Goal: Navigation & Orientation: Find specific page/section

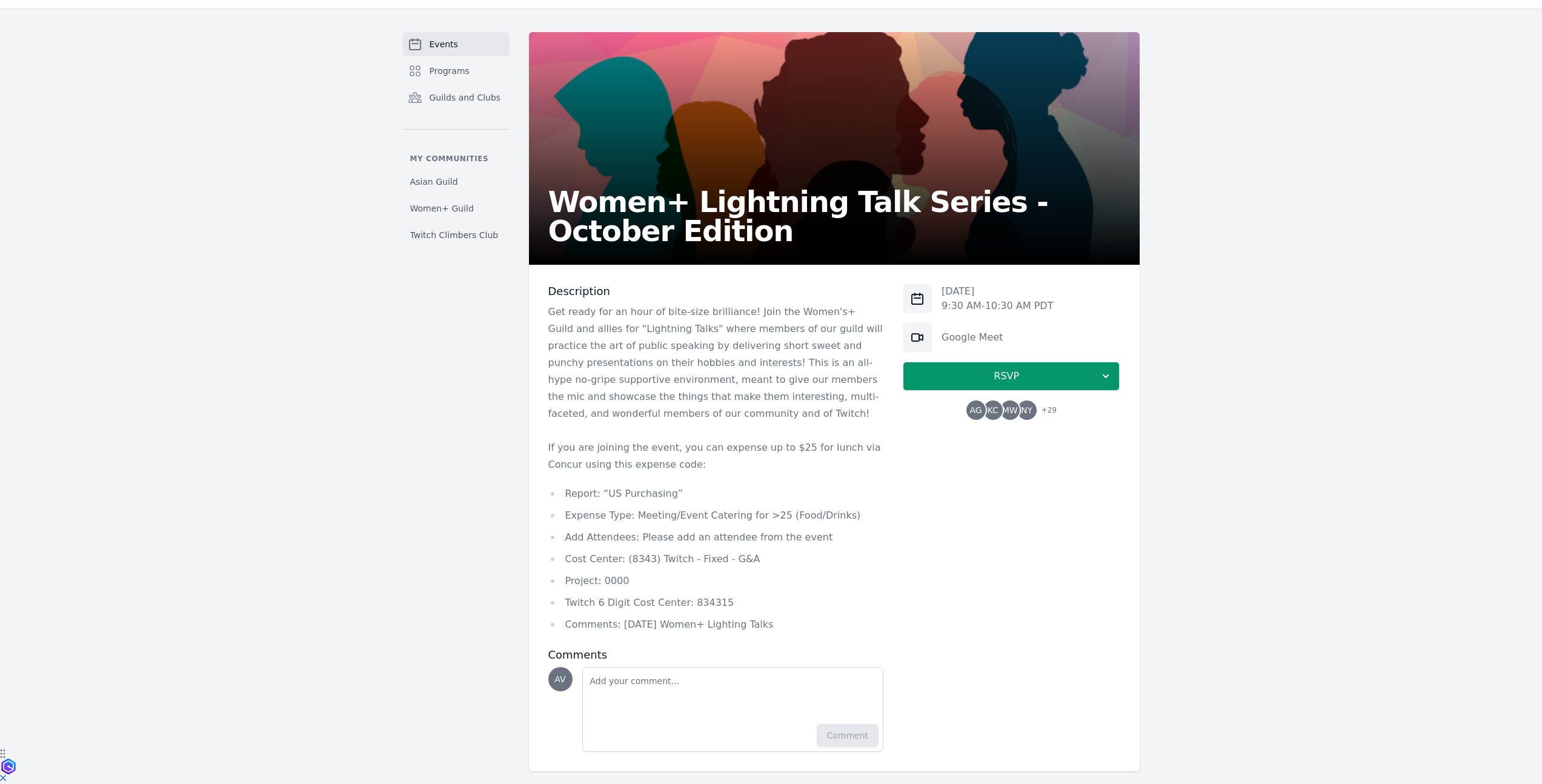
scroll to position [46, 0]
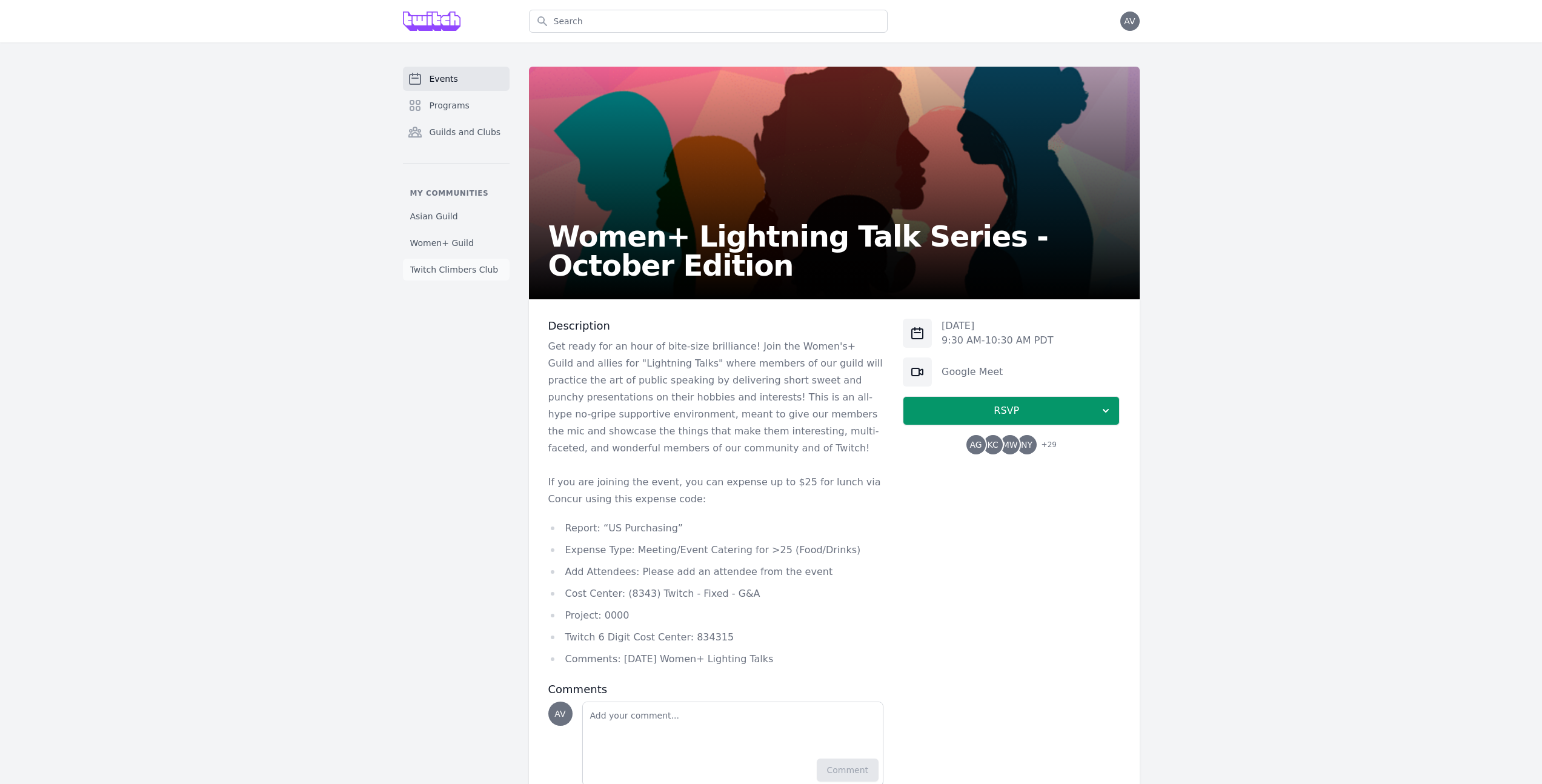
click at [447, 266] on span "Twitch Climbers Club" at bounding box center [454, 270] width 89 height 12
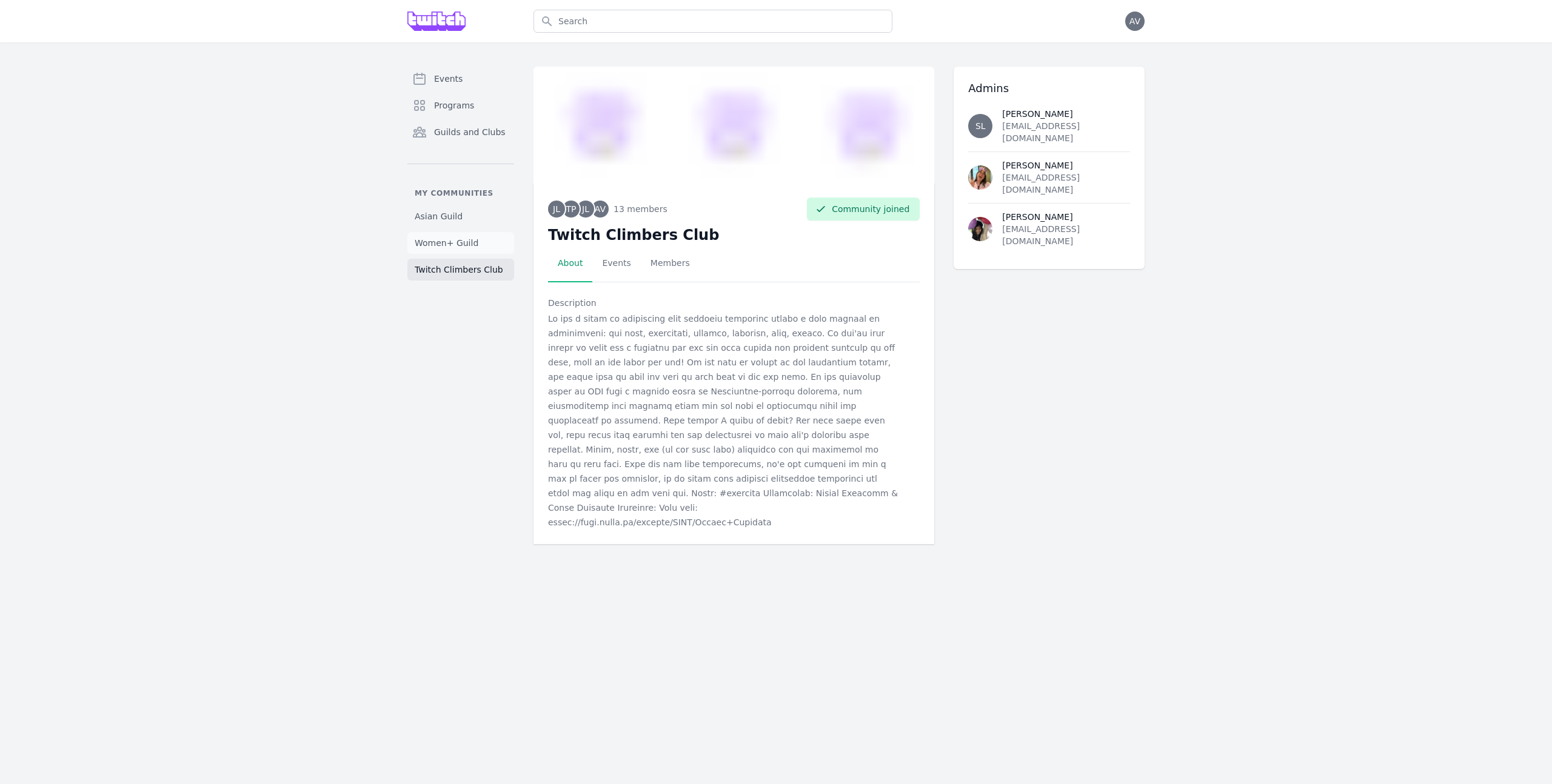
click at [464, 239] on span "Women+ Guild" at bounding box center [446, 243] width 64 height 12
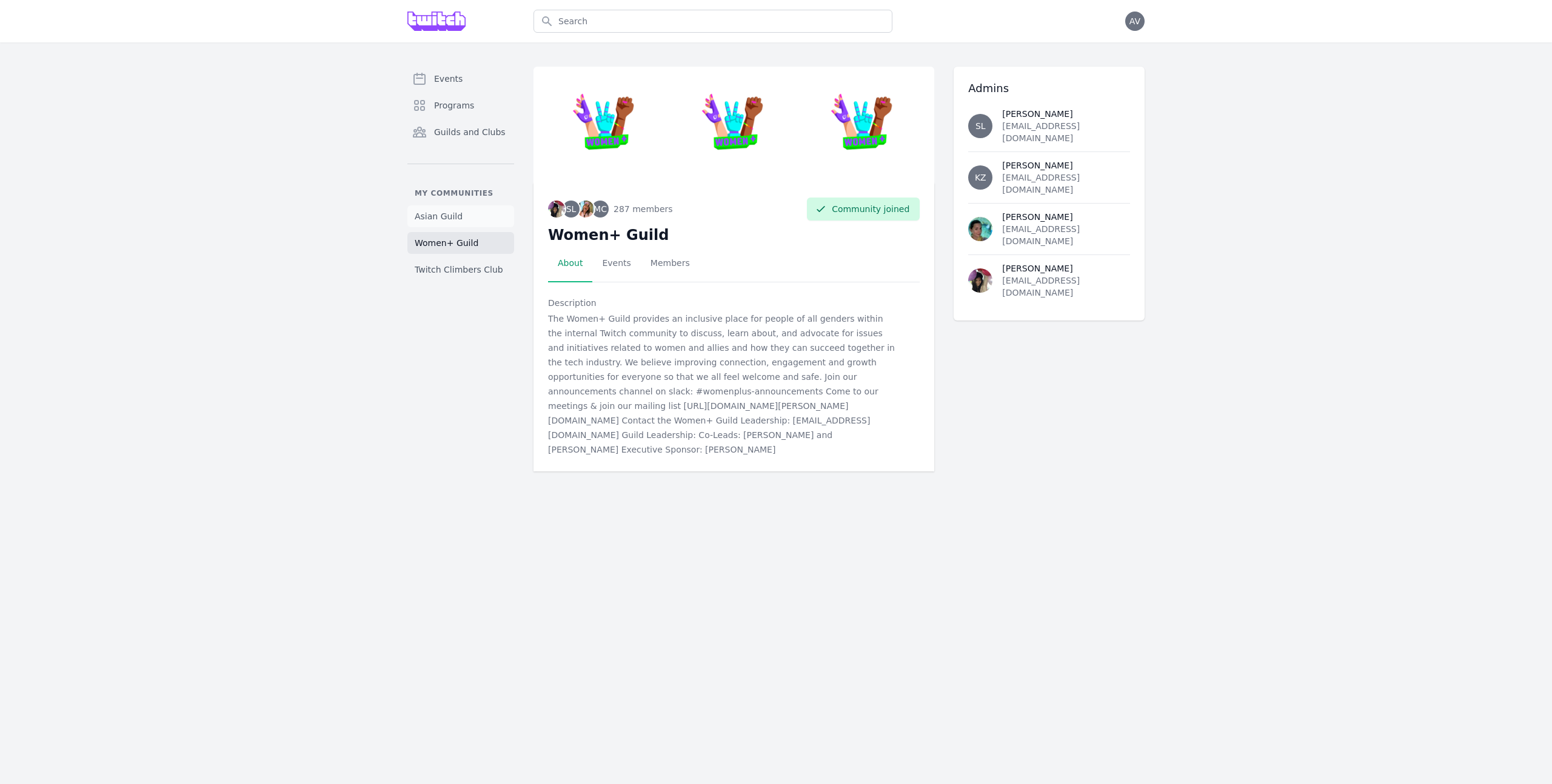
click at [458, 216] on span "Asian Guild" at bounding box center [438, 217] width 48 height 12
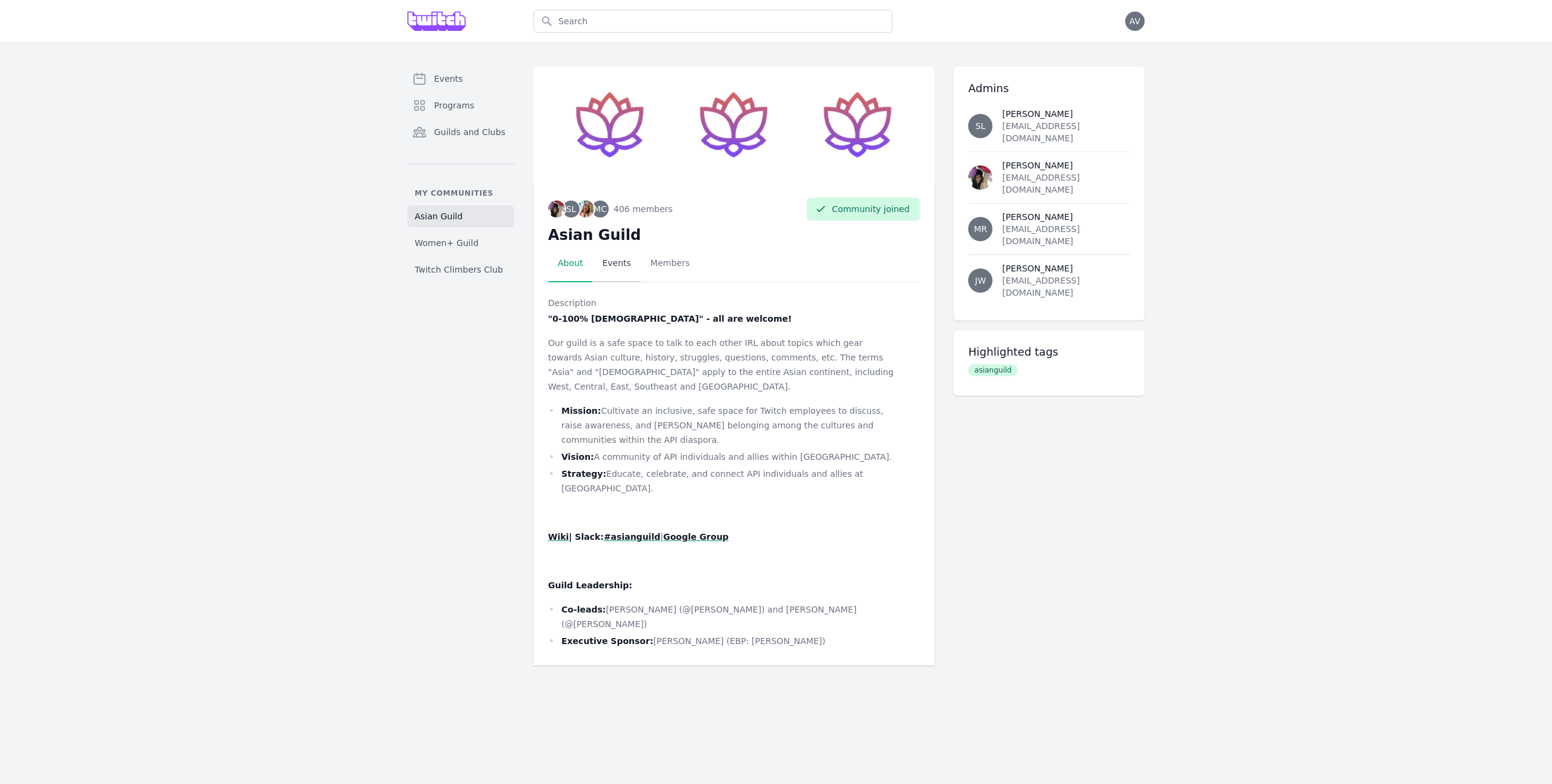
click at [619, 254] on link "Events" at bounding box center [616, 263] width 48 height 38
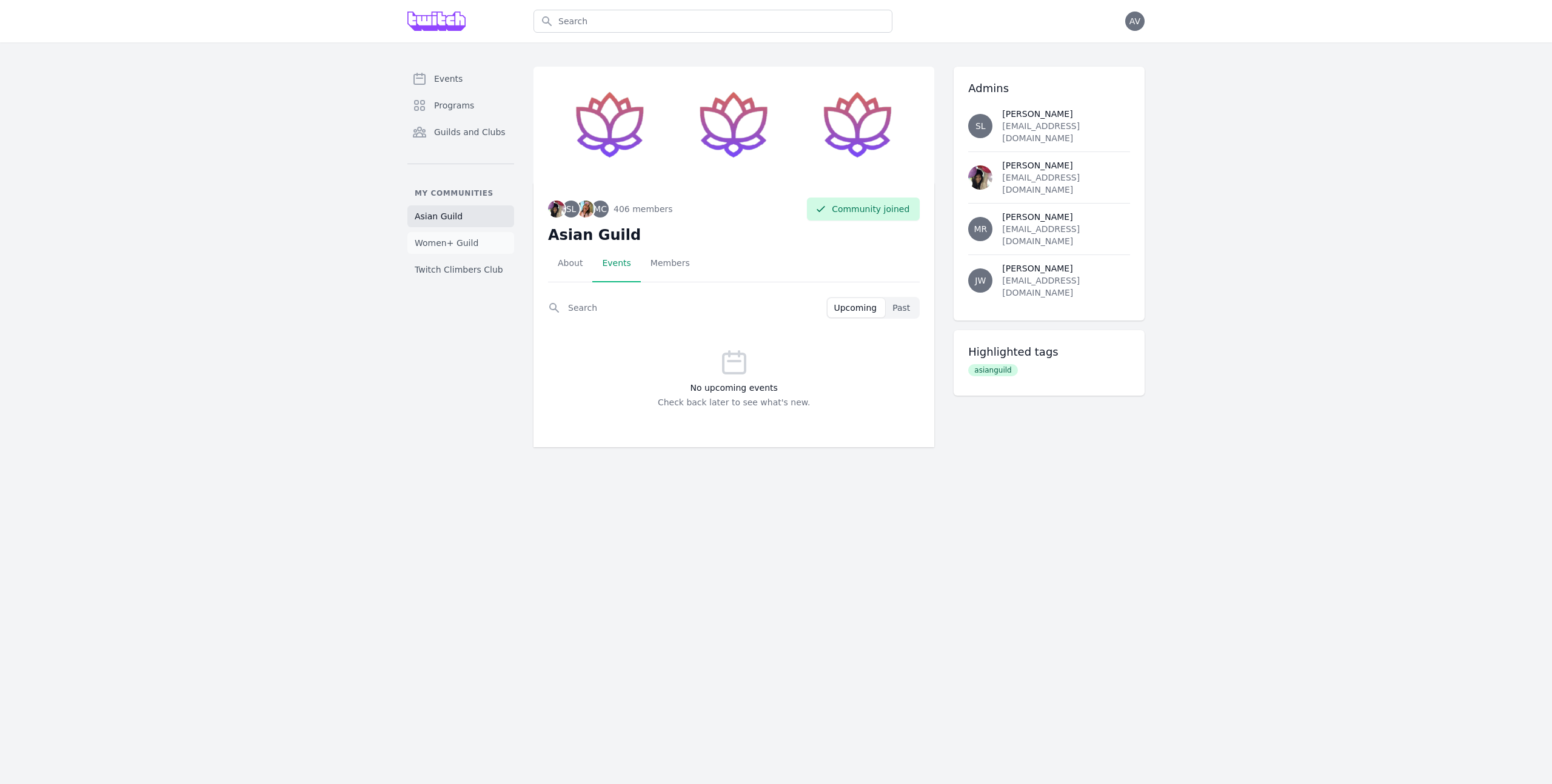
click at [458, 240] on span "Women+ Guild" at bounding box center [446, 243] width 64 height 12
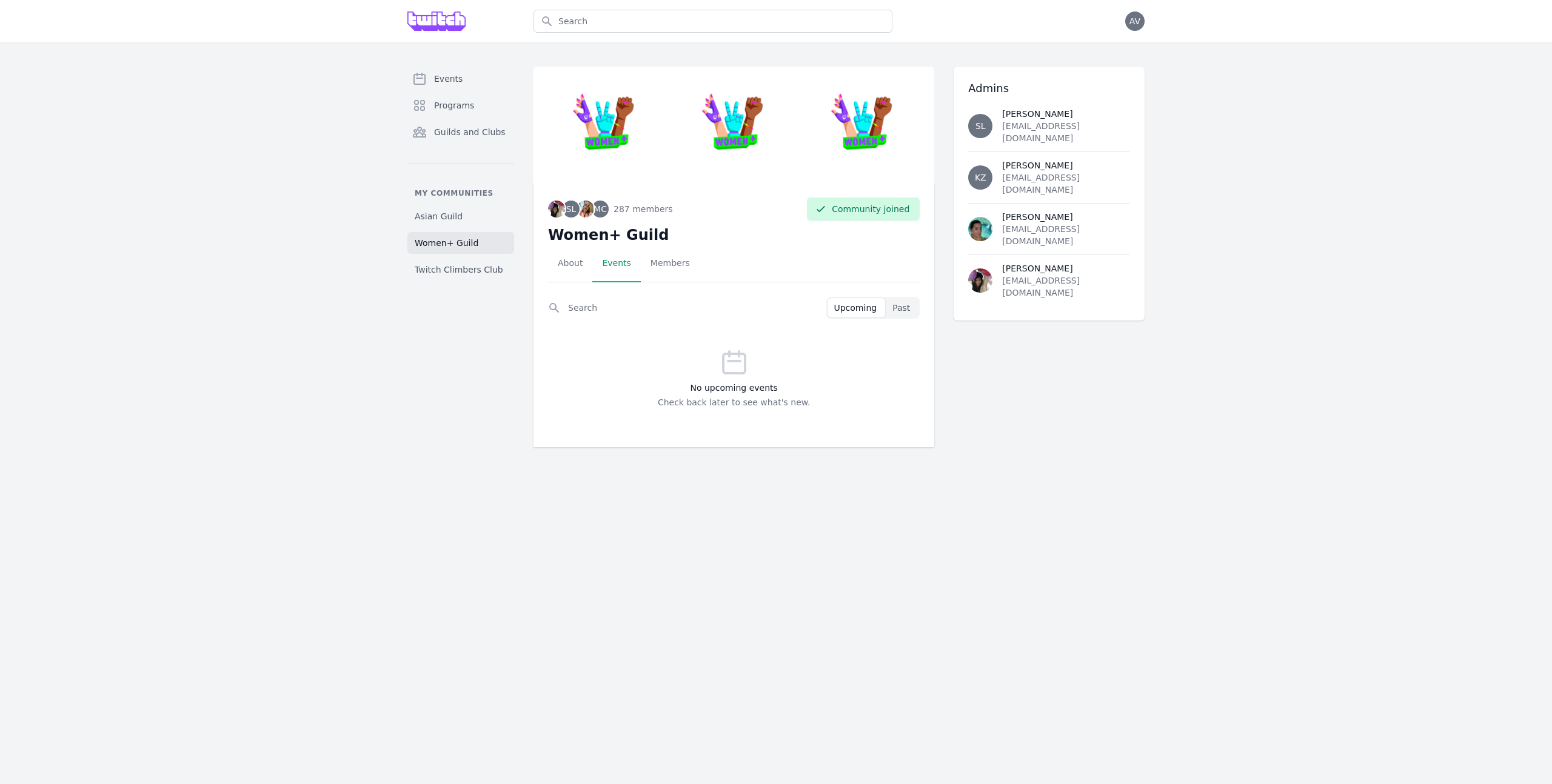
click at [614, 268] on link "Events" at bounding box center [616, 263] width 48 height 38
click at [558, 267] on link "About" at bounding box center [570, 263] width 44 height 38
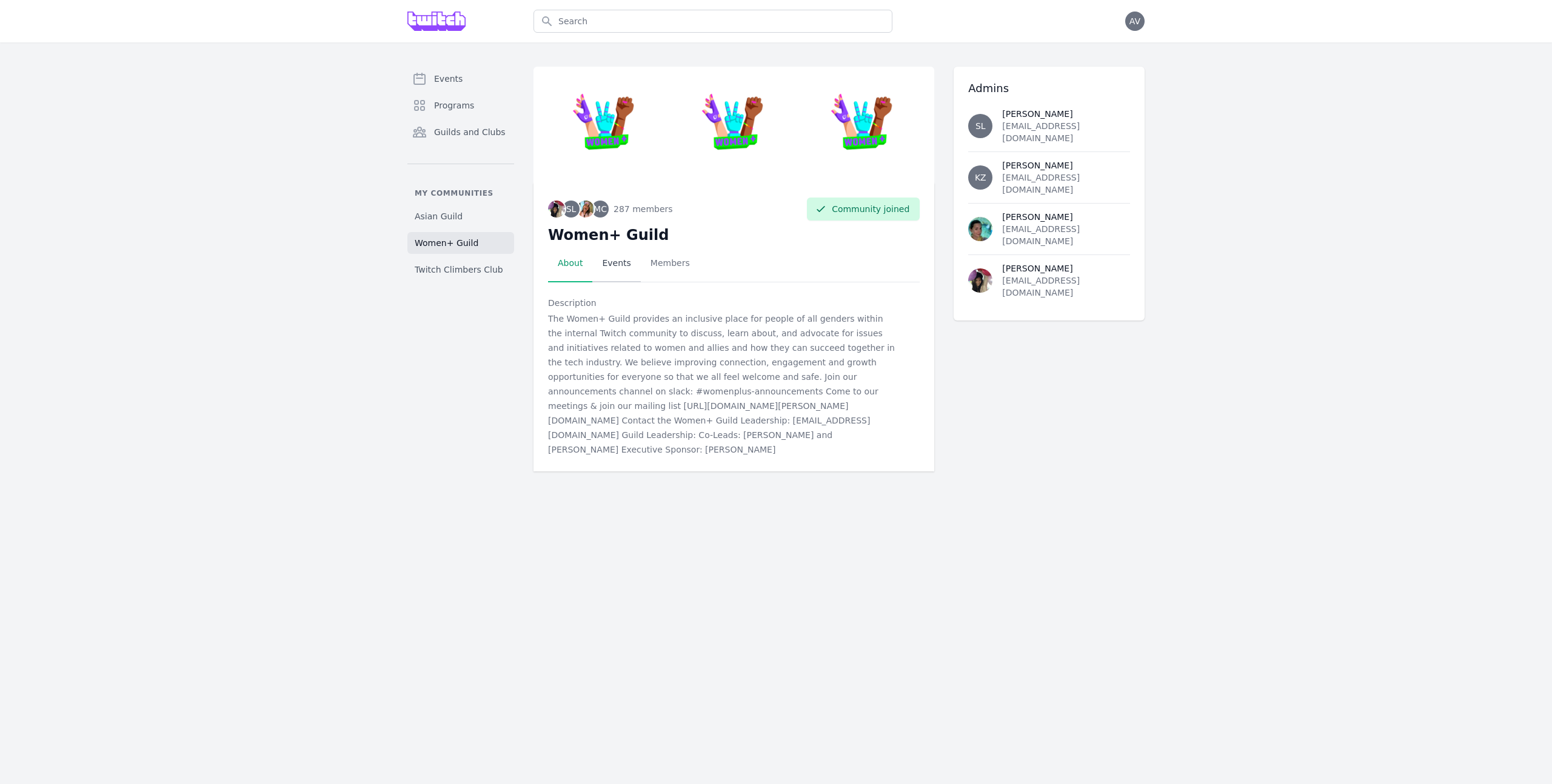
click at [617, 271] on link "Events" at bounding box center [616, 263] width 48 height 38
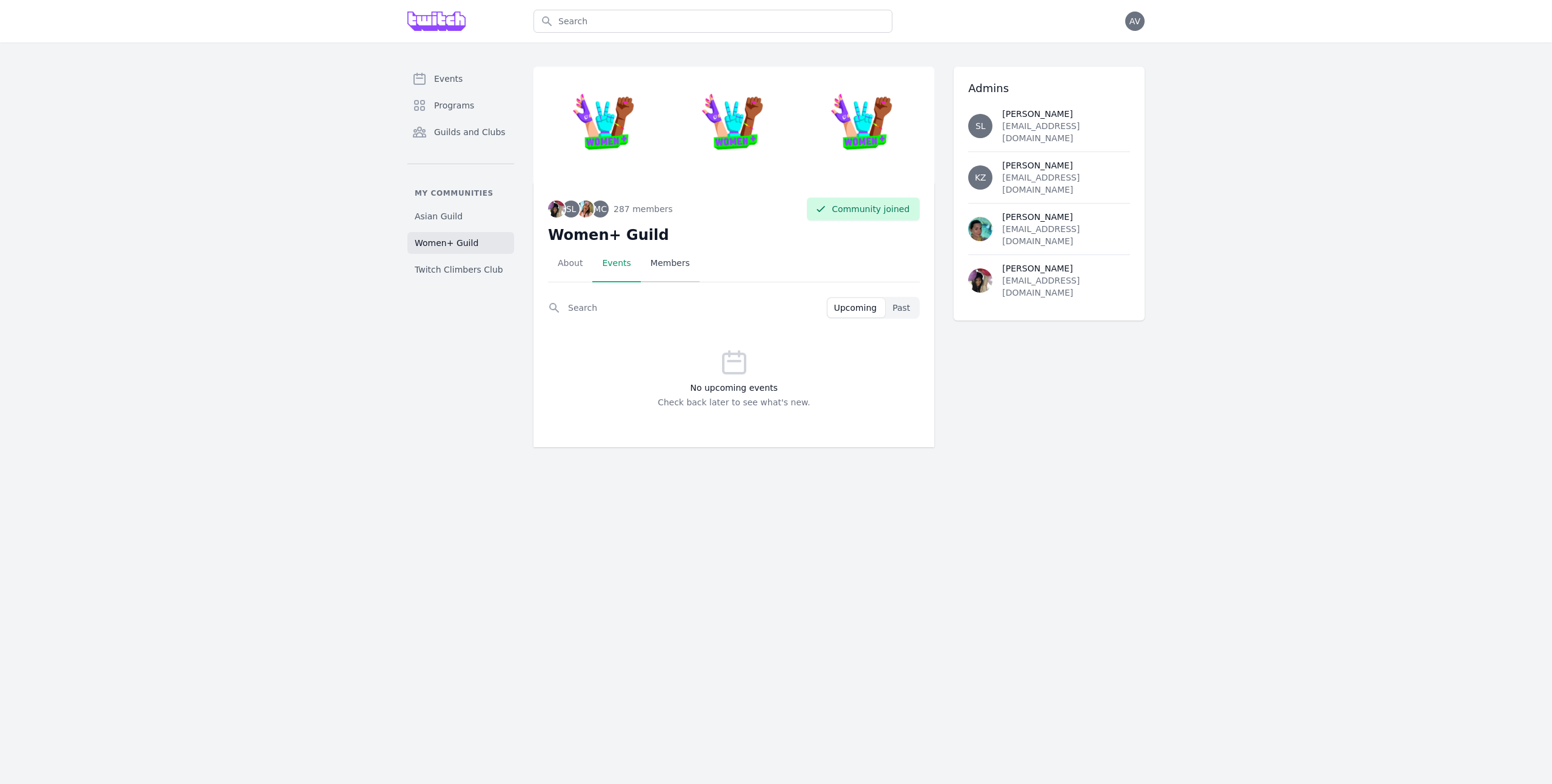
click at [668, 272] on link "Members" at bounding box center [670, 263] width 59 height 38
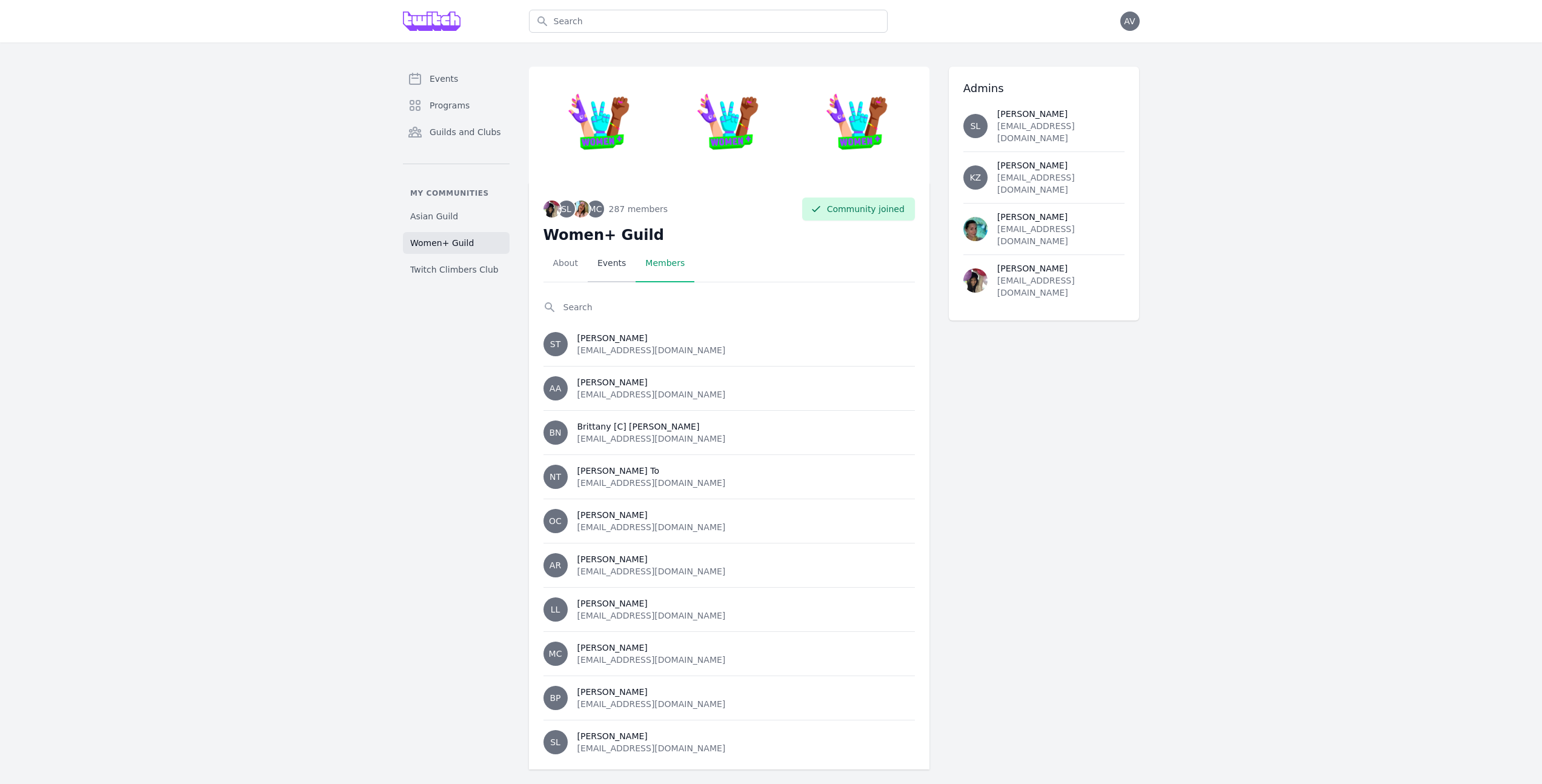
click at [612, 261] on link "Events" at bounding box center [611, 263] width 48 height 38
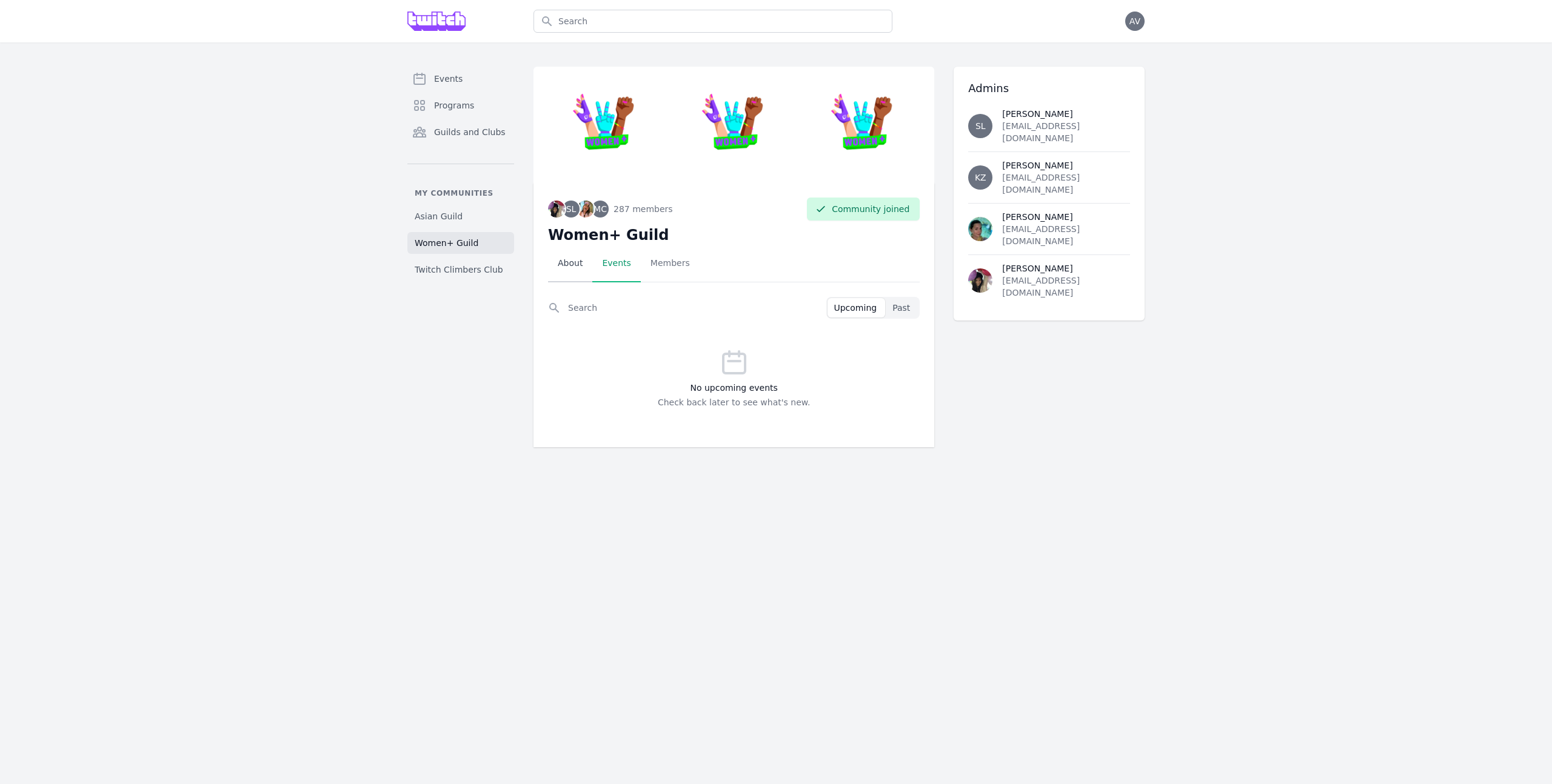
click at [566, 256] on link "About" at bounding box center [570, 263] width 44 height 38
